Goal: Navigation & Orientation: Find specific page/section

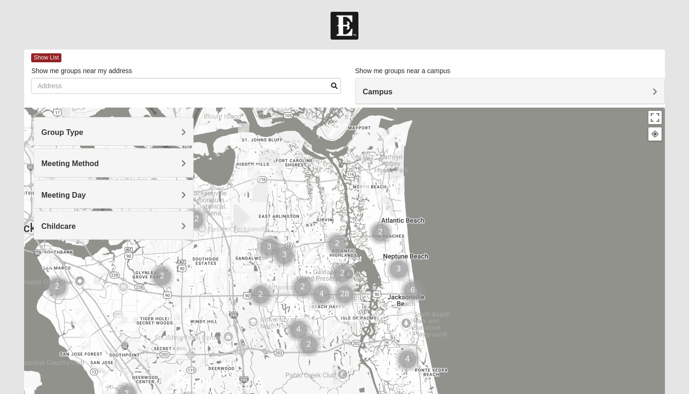
click at [392, 92] on span "Campus" at bounding box center [378, 92] width 30 height 8
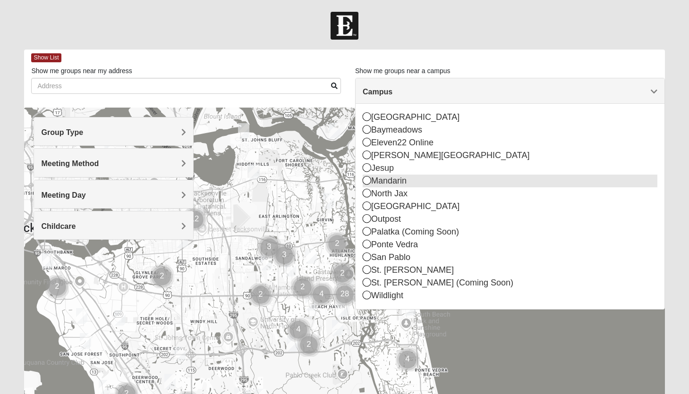
click at [434, 180] on div "Mandarin" at bounding box center [510, 181] width 295 height 13
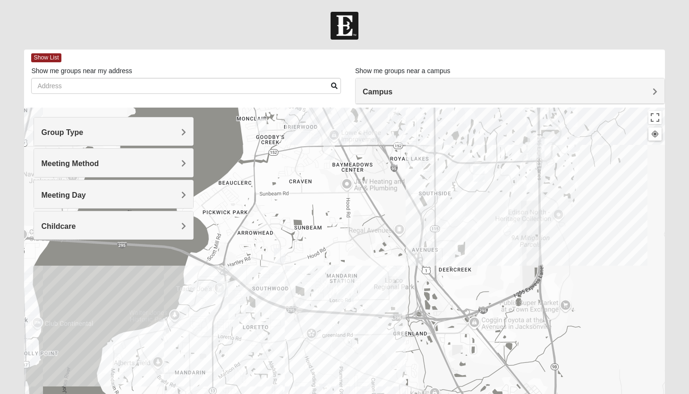
click at [337, 297] on img "Mandarin" at bounding box center [345, 290] width 17 height 23
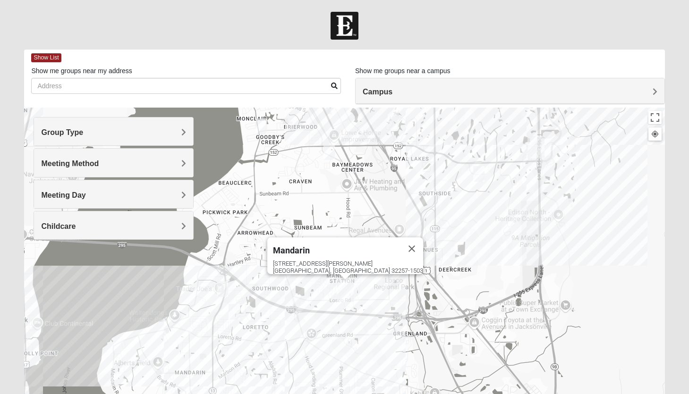
click at [337, 297] on img "Mandarin" at bounding box center [345, 290] width 17 height 23
click at [333, 297] on div "Mandarin 4911 Losco Rd Jacksonville, FL 32257-1503" at bounding box center [344, 297] width 640 height 378
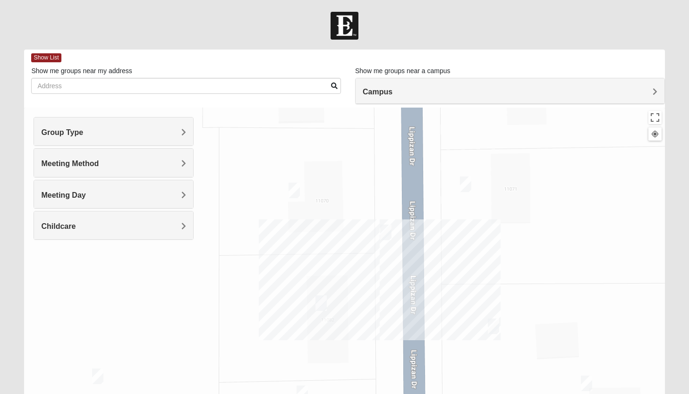
click at [295, 191] on img "On Campus Mixed Jones 32257" at bounding box center [293, 191] width 11 height 16
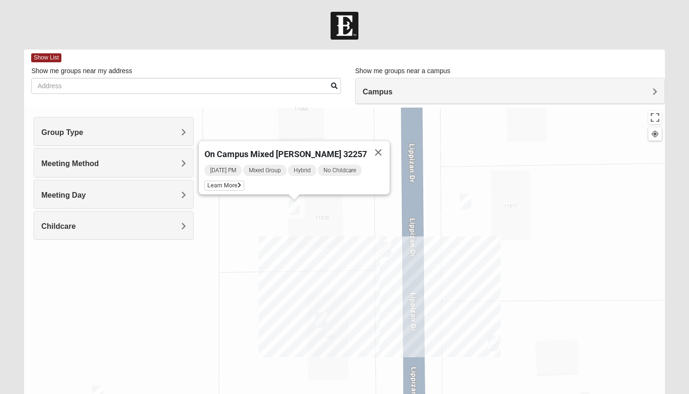
click at [494, 342] on img "On Campus Mixed Hannigan 32257" at bounding box center [493, 344] width 11 height 16
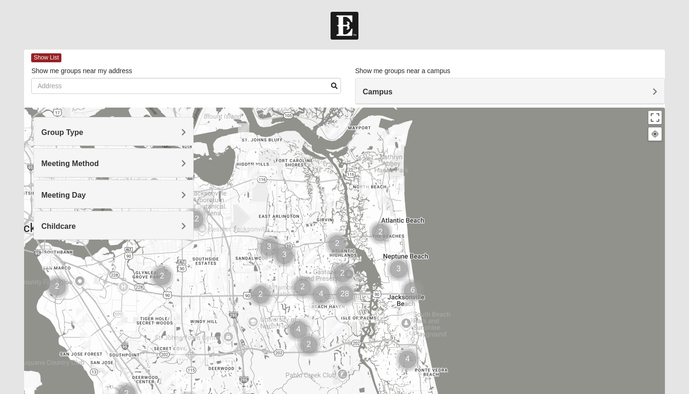
click at [392, 90] on span "Campus" at bounding box center [378, 92] width 30 height 8
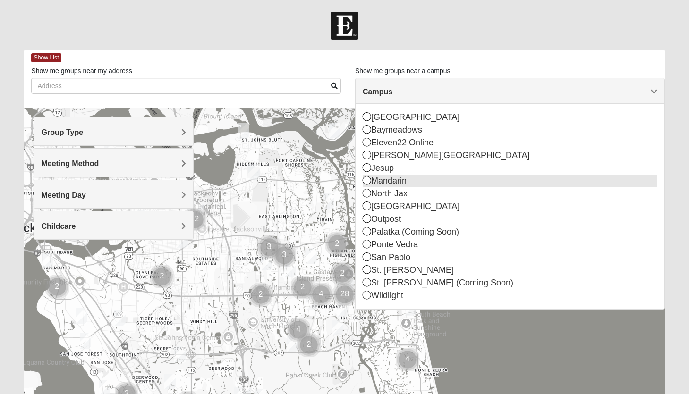
click at [440, 179] on div "Mandarin" at bounding box center [510, 181] width 295 height 13
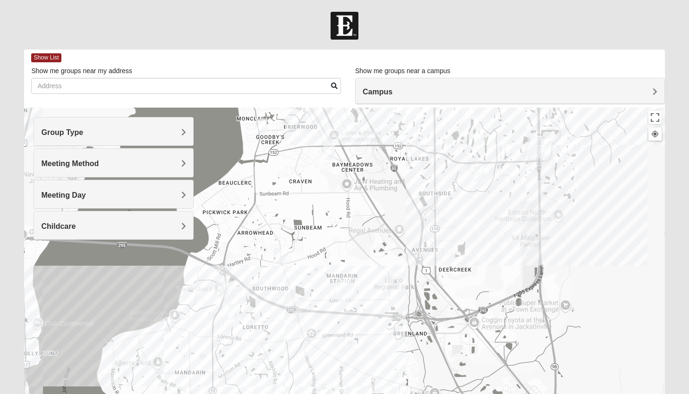
click at [338, 297] on img "Mandarin" at bounding box center [345, 290] width 17 height 23
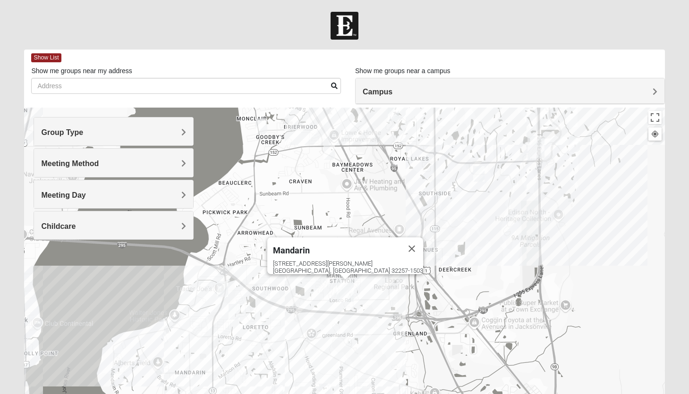
click at [338, 297] on img "Mandarin" at bounding box center [345, 290] width 17 height 23
click at [180, 127] on div "Group Type" at bounding box center [113, 132] width 159 height 28
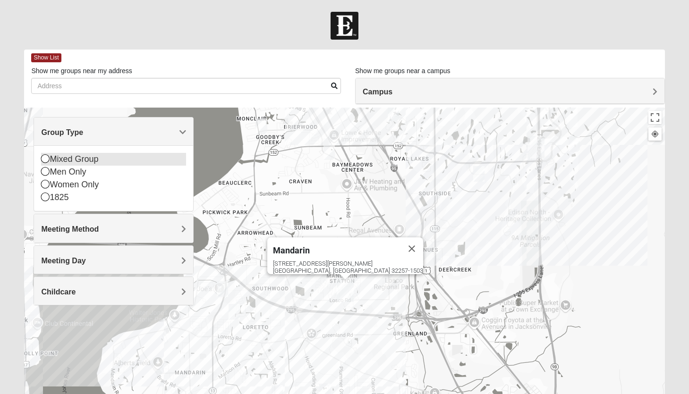
click at [126, 158] on div "Mixed Group" at bounding box center [113, 159] width 145 height 13
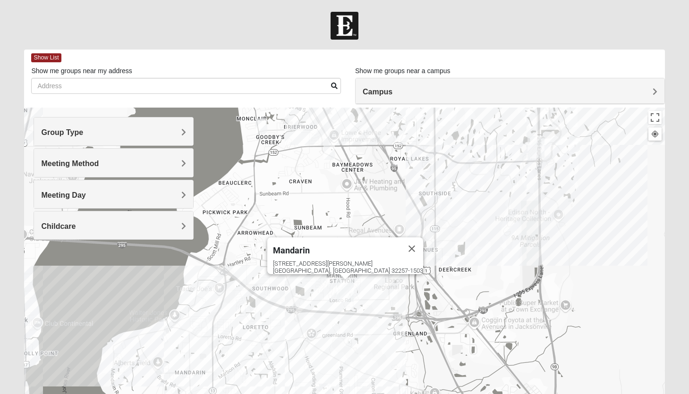
click at [119, 166] on h4 "Meeting Method" at bounding box center [113, 163] width 145 height 9
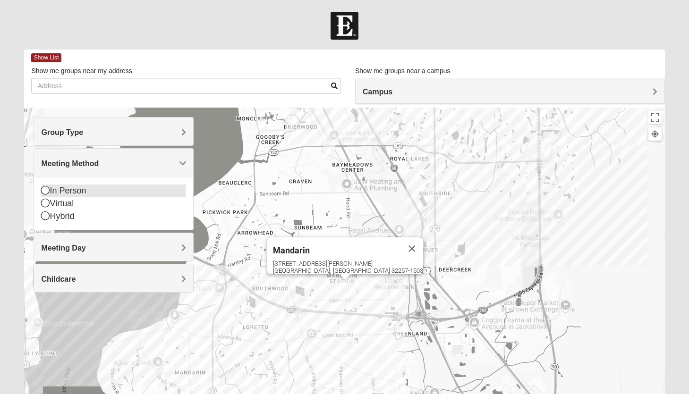
click at [85, 191] on div "In Person" at bounding box center [113, 191] width 145 height 13
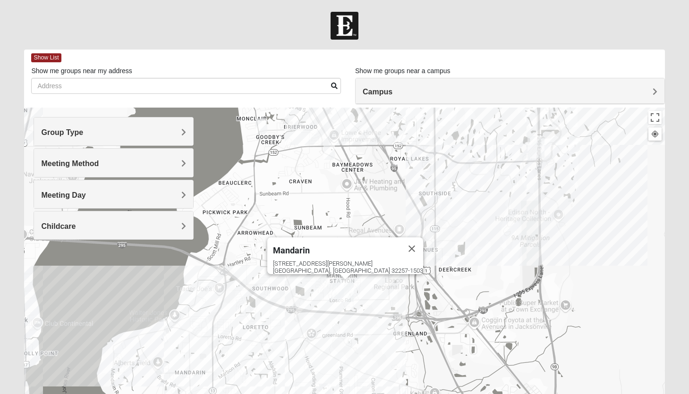
click at [85, 191] on span "Meeting Day" at bounding box center [63, 195] width 44 height 8
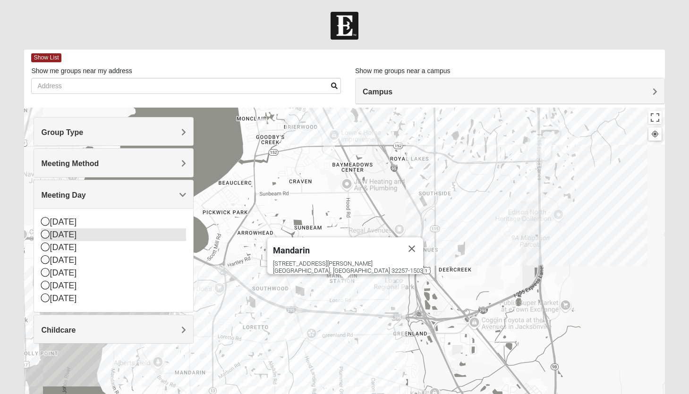
click at [71, 237] on div "[DATE]" at bounding box center [113, 235] width 145 height 13
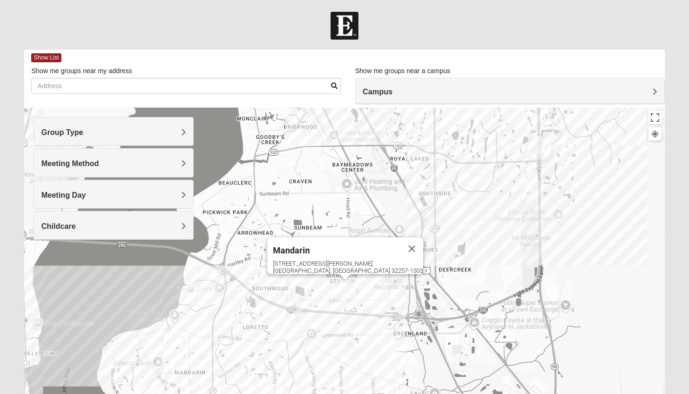
click at [337, 294] on img "Mandarin" at bounding box center [345, 290] width 17 height 23
click at [337, 291] on img "Mandarin" at bounding box center [345, 290] width 17 height 23
click at [334, 289] on img "On Campus Mixed Hannigan 32257" at bounding box center [337, 291] width 11 height 16
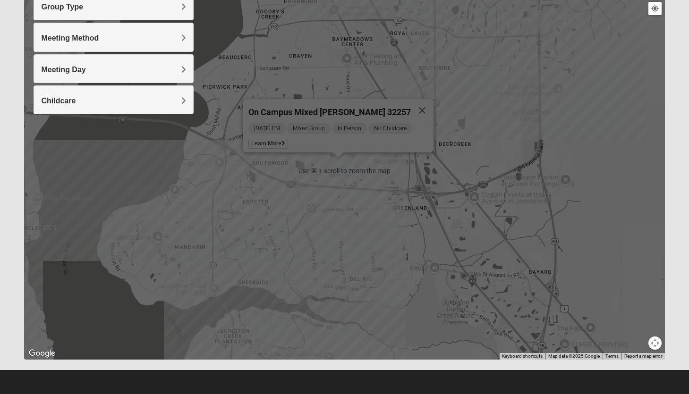
scroll to position [126, 0]
